Goal: Information Seeking & Learning: Learn about a topic

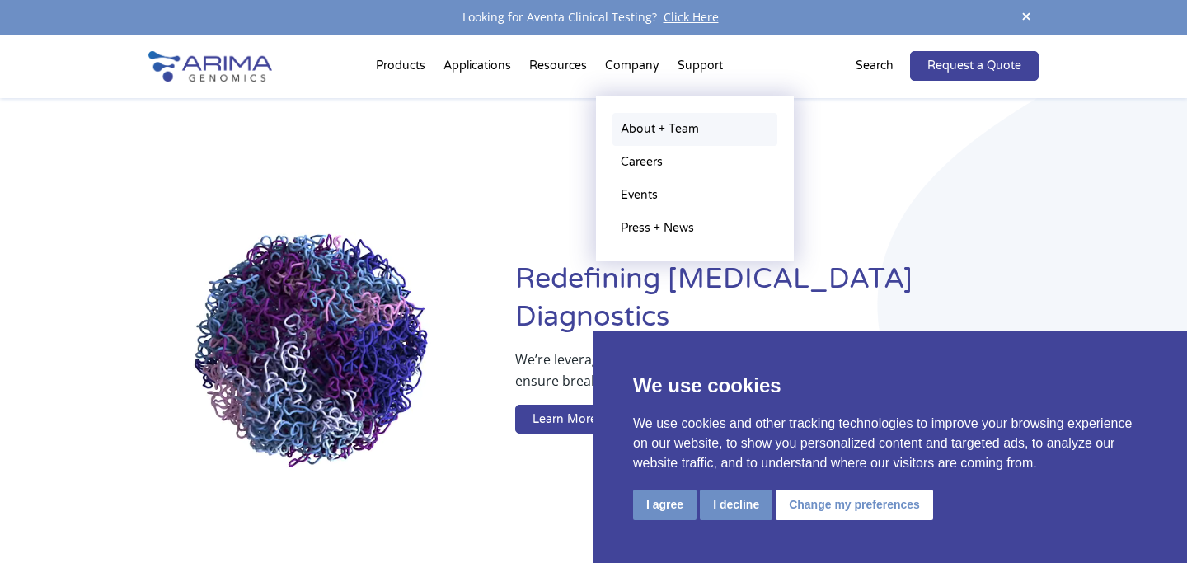
click at [650, 127] on link "About + Team" at bounding box center [695, 129] width 165 height 33
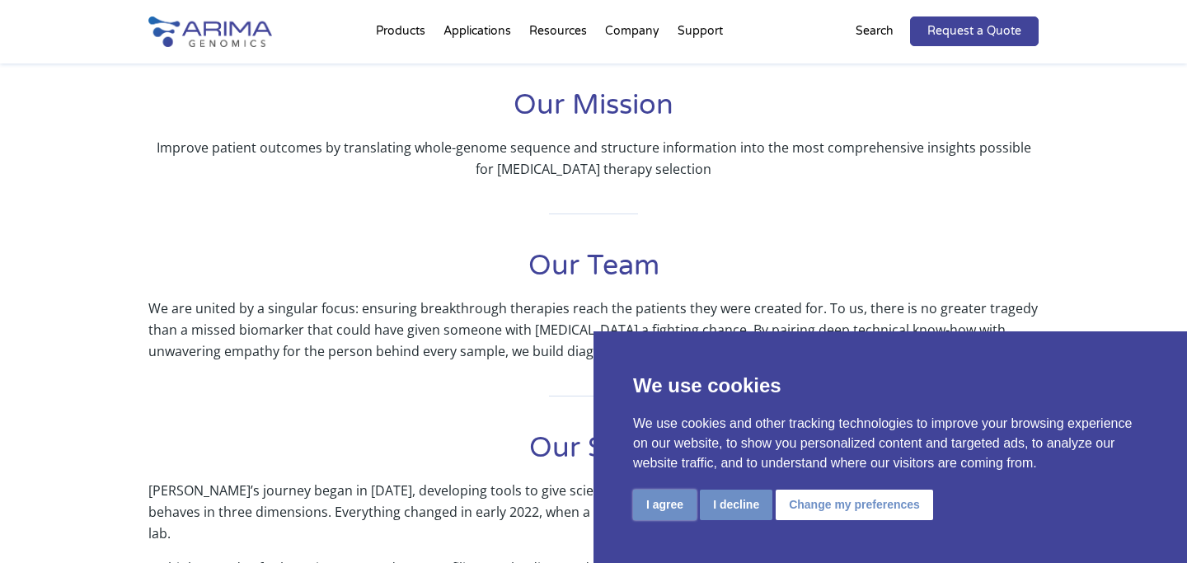
click at [653, 501] on button "I agree" at bounding box center [664, 505] width 63 height 31
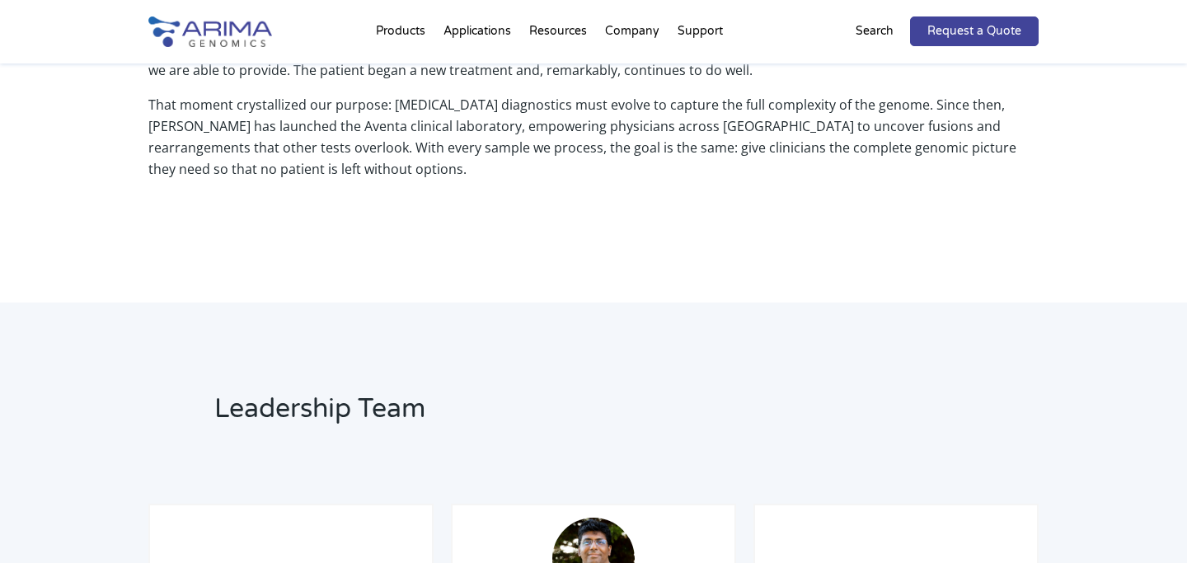
scroll to position [1132, 0]
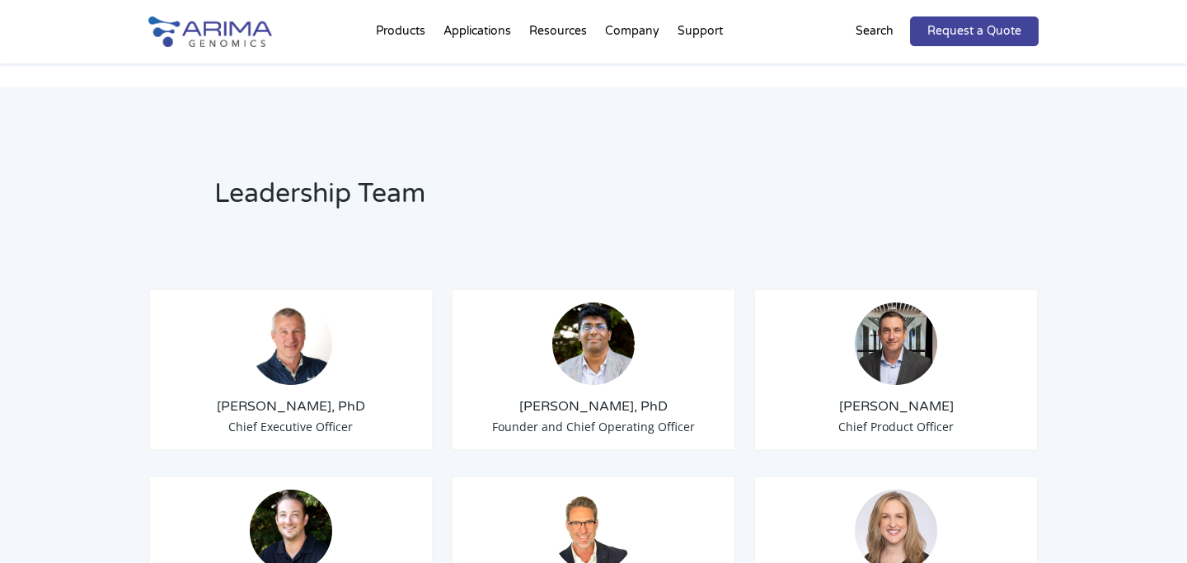
click at [889, 342] on img at bounding box center [896, 344] width 82 height 82
click at [889, 318] on img at bounding box center [896, 344] width 82 height 82
